Goal: Information Seeking & Learning: Learn about a topic

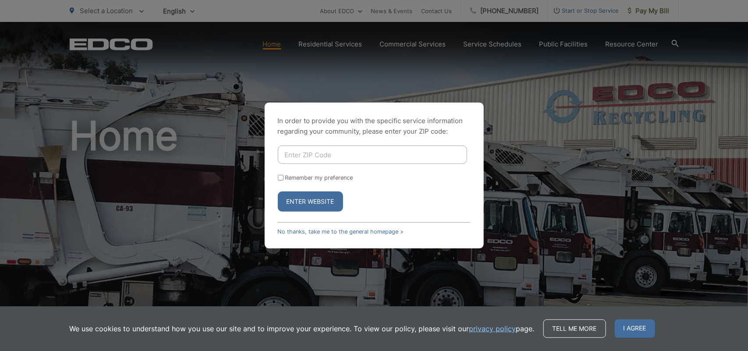
click at [154, 189] on div "In order to provide you with the specific service information regarding your co…" at bounding box center [374, 175] width 748 height 351
click at [577, 329] on link "Tell me more" at bounding box center [574, 328] width 63 height 18
click at [632, 332] on span "I agree" at bounding box center [635, 328] width 40 height 18
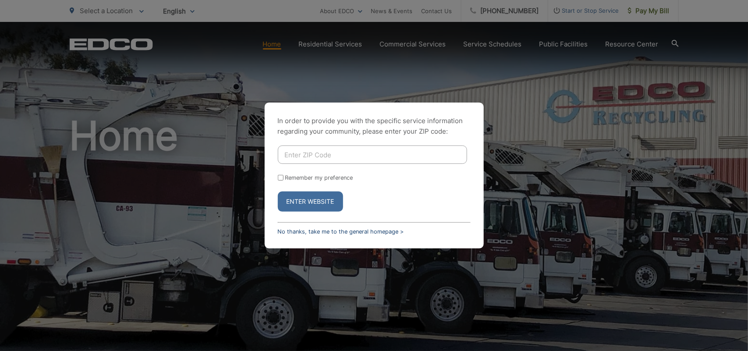
click at [309, 230] on link "No thanks, take me to the general homepage >" at bounding box center [341, 231] width 126 height 7
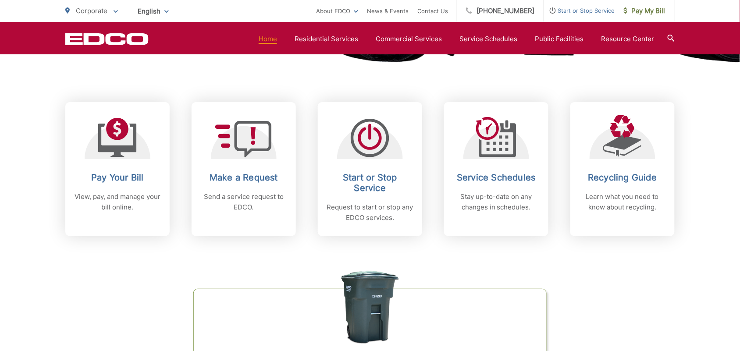
scroll to position [548, 0]
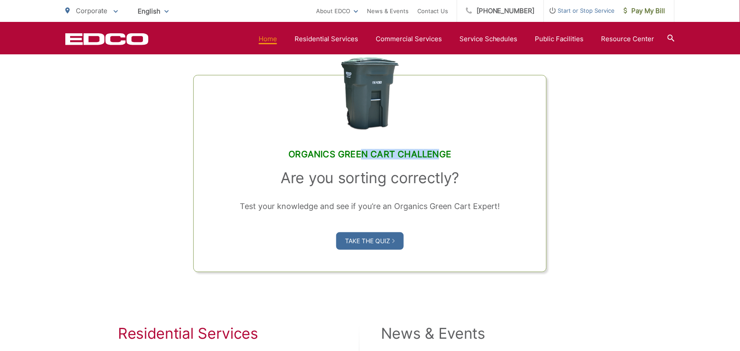
drag, startPoint x: 365, startPoint y: 152, endPoint x: 529, endPoint y: 149, distance: 164.3
click at [521, 148] on edco-link-card "Organics Green Cart Challenge Are you sorting correctly? Test your knowledge an…" at bounding box center [369, 173] width 353 height 197
click at [671, 223] on div "Organics Green Cart Challenge Are you sorting correctly? Test your knowledge an…" at bounding box center [369, 147] width 609 height 250
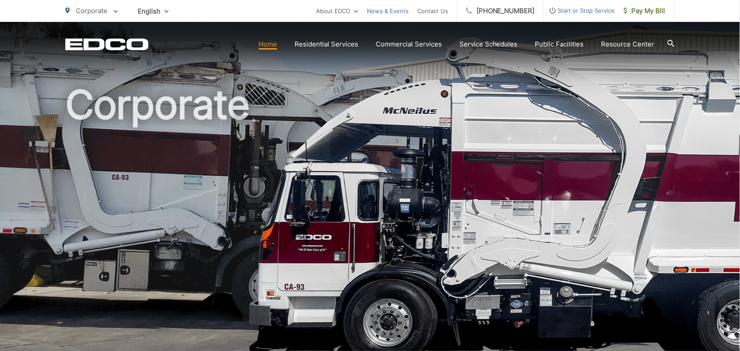
scroll to position [0, 0]
